Goal: Task Accomplishment & Management: Manage account settings

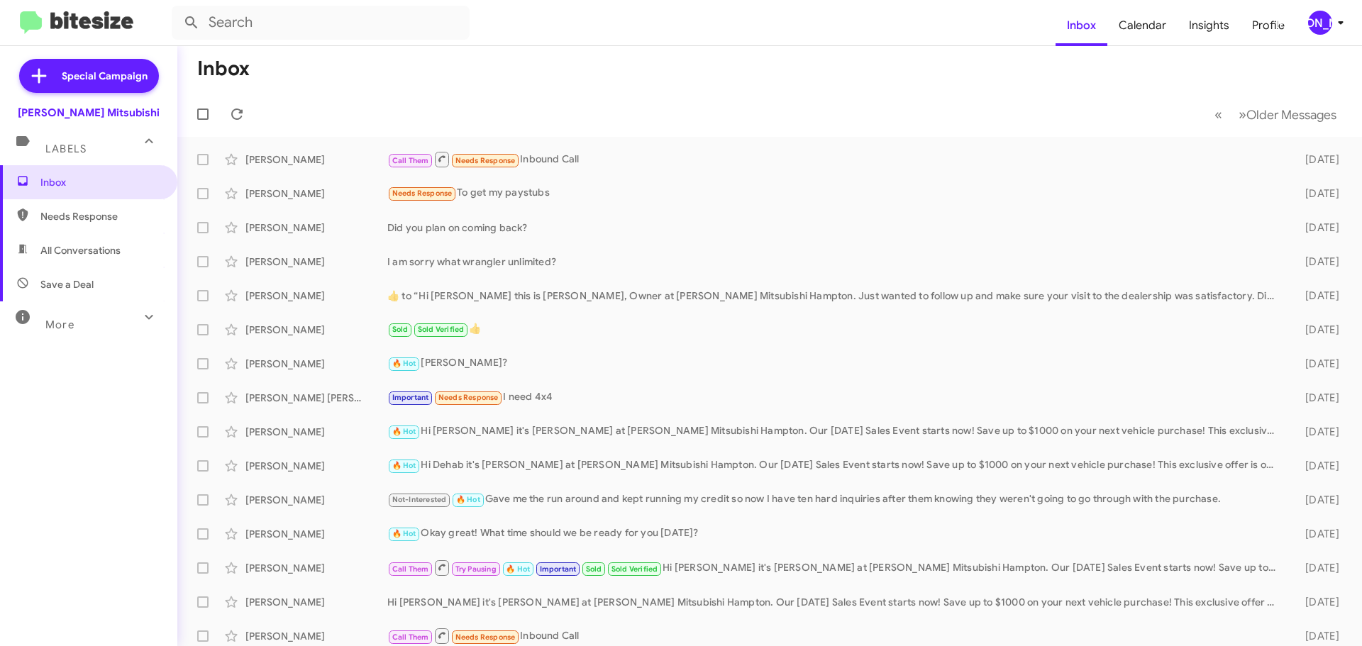
click at [1320, 13] on div "[PERSON_NAME]" at bounding box center [1320, 23] width 24 height 24
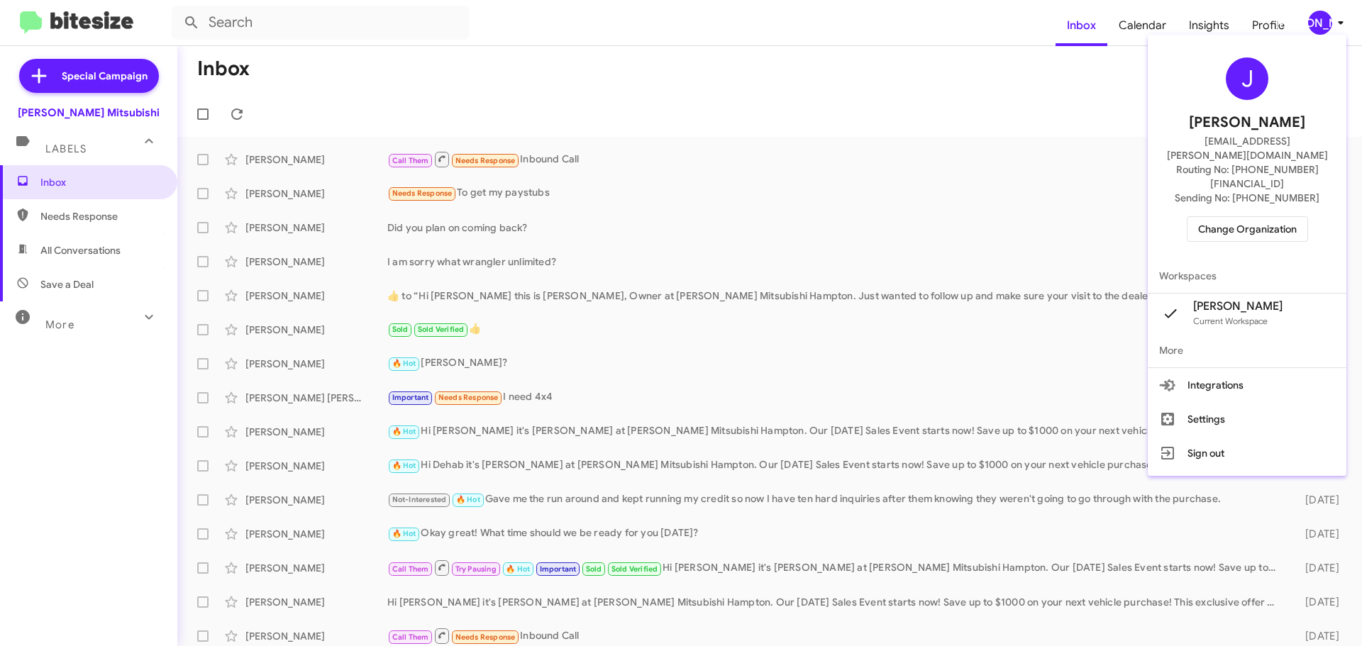
click at [1254, 217] on span "Change Organization" at bounding box center [1247, 229] width 99 height 24
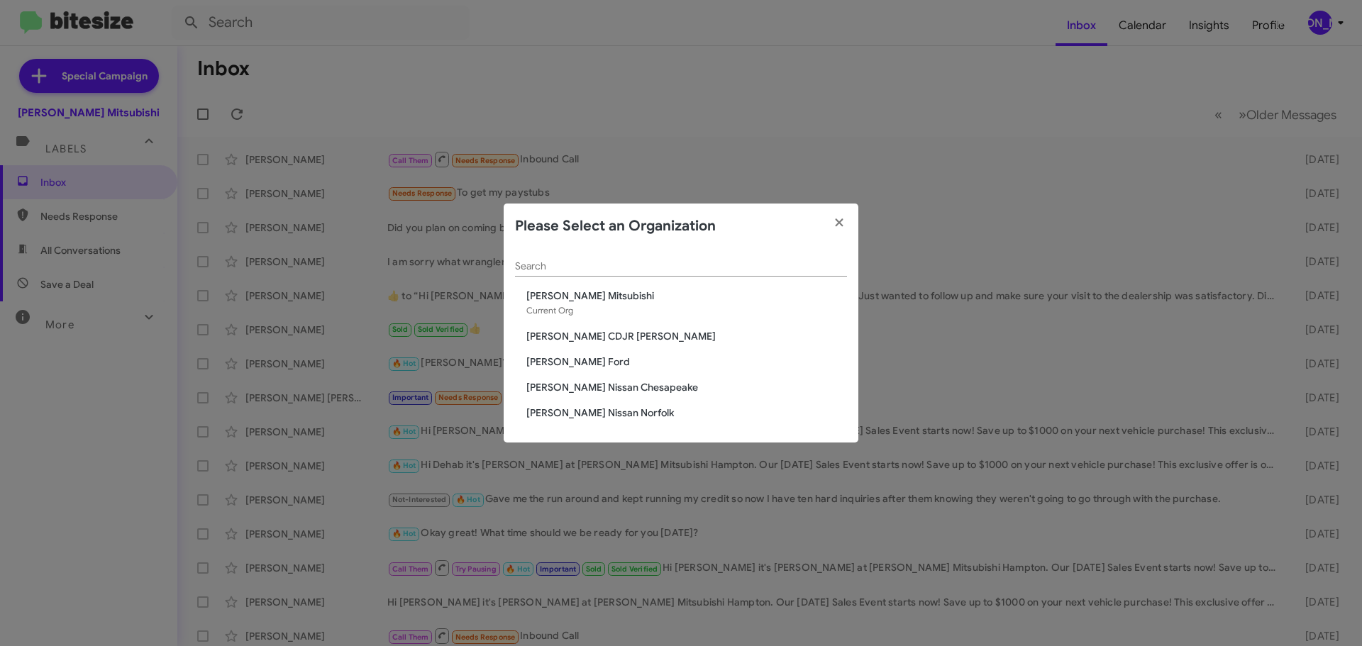
click at [629, 336] on span "[PERSON_NAME] CDJR [PERSON_NAME]" at bounding box center [686, 336] width 321 height 14
